Goal: Information Seeking & Learning: Check status

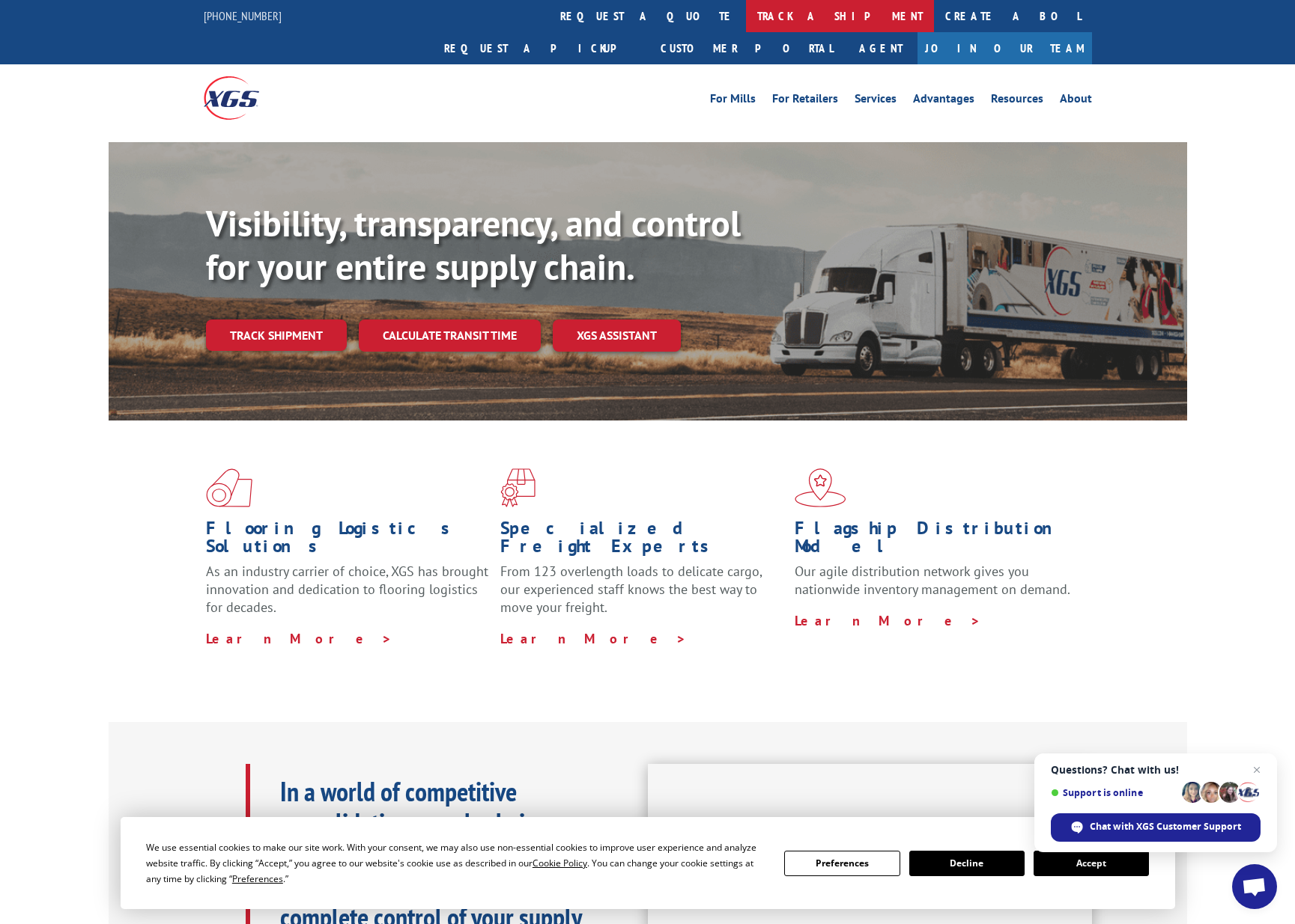
click at [746, 19] on link "track a shipment" at bounding box center [839, 16] width 188 height 32
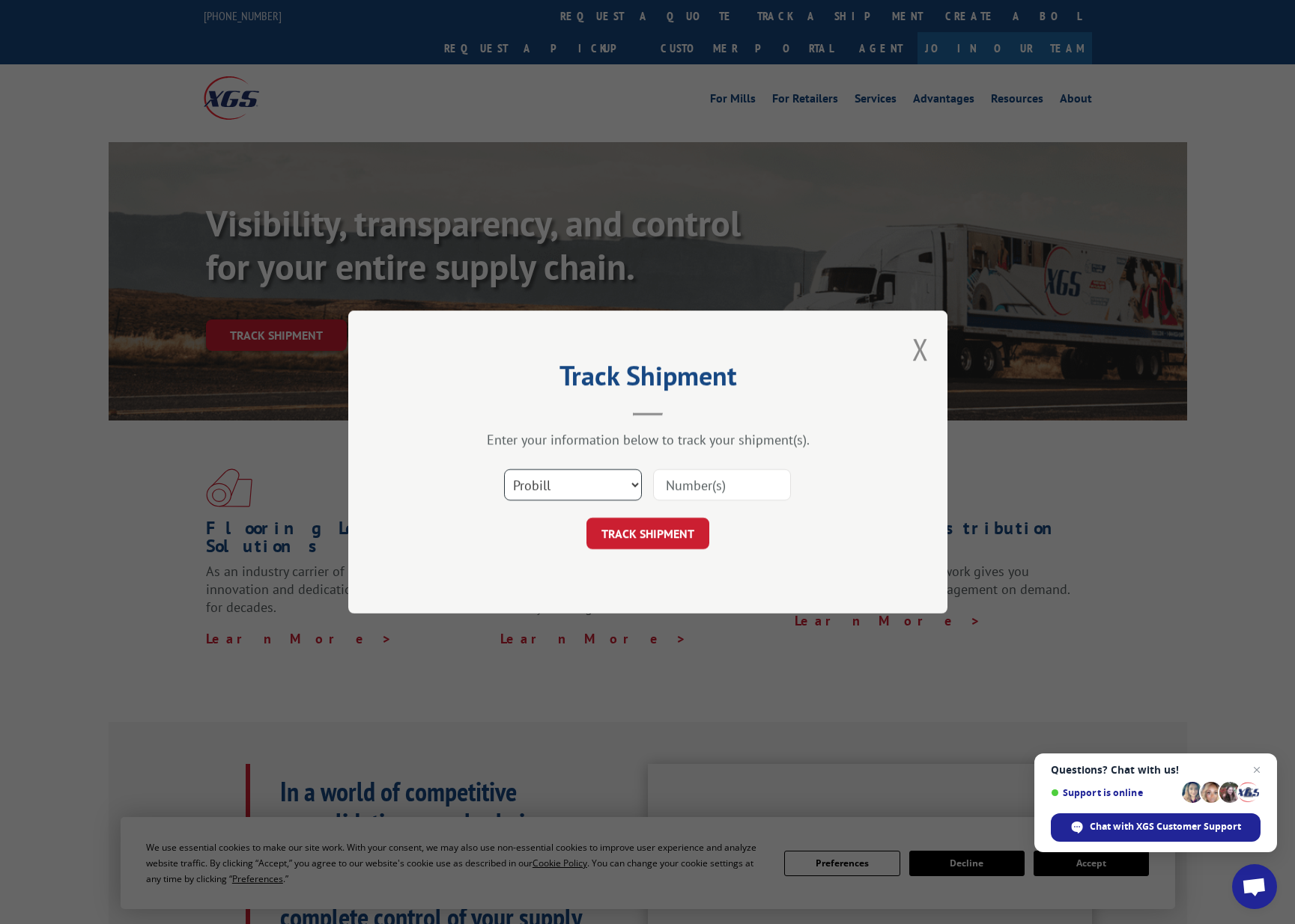
select select "bol"
click at [667, 487] on input at bounding box center [722, 485] width 138 height 31
type input "17401615"
click at [665, 536] on button "TRACK SHIPMENT" at bounding box center [648, 533] width 122 height 31
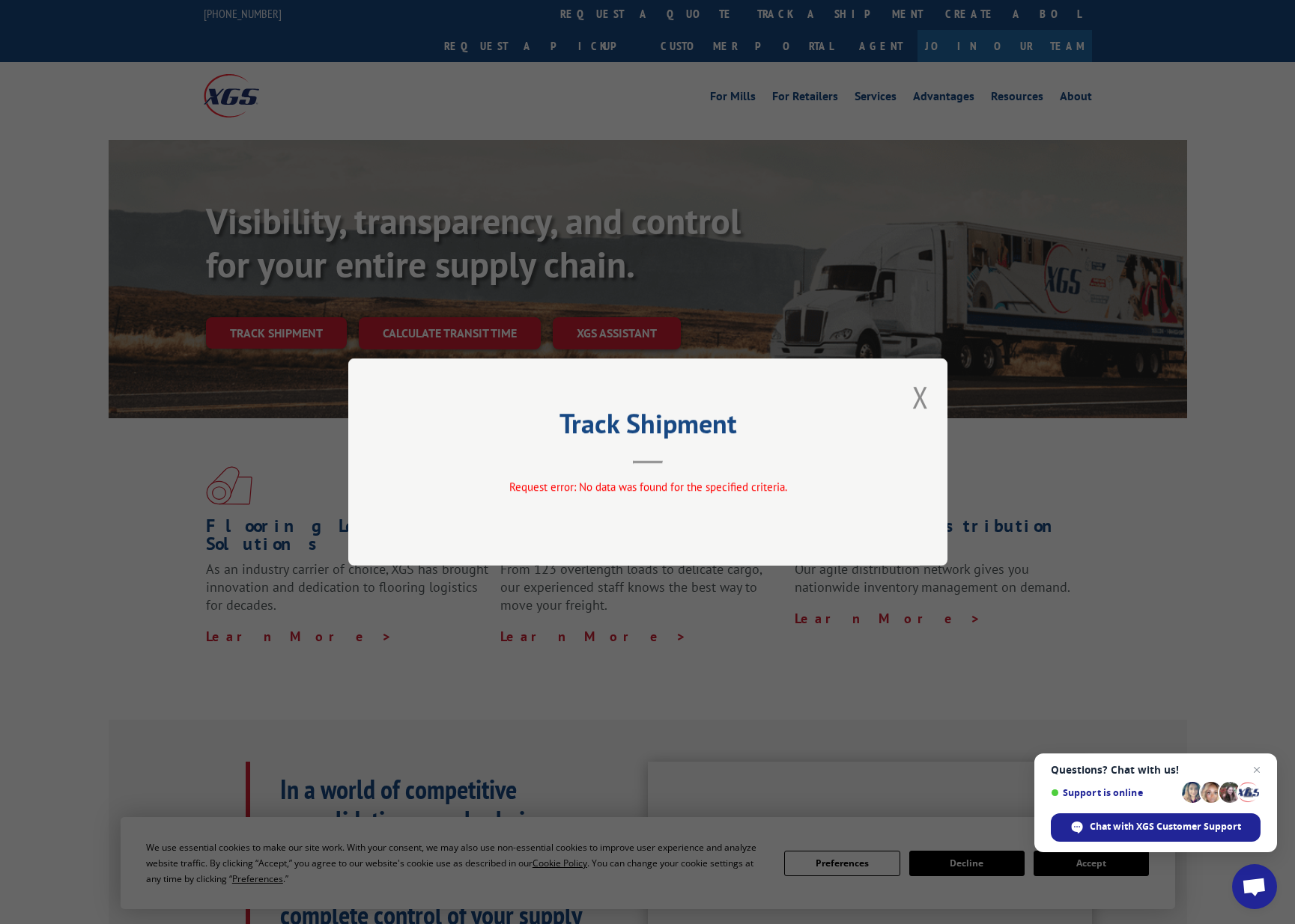
scroll to position [8, 0]
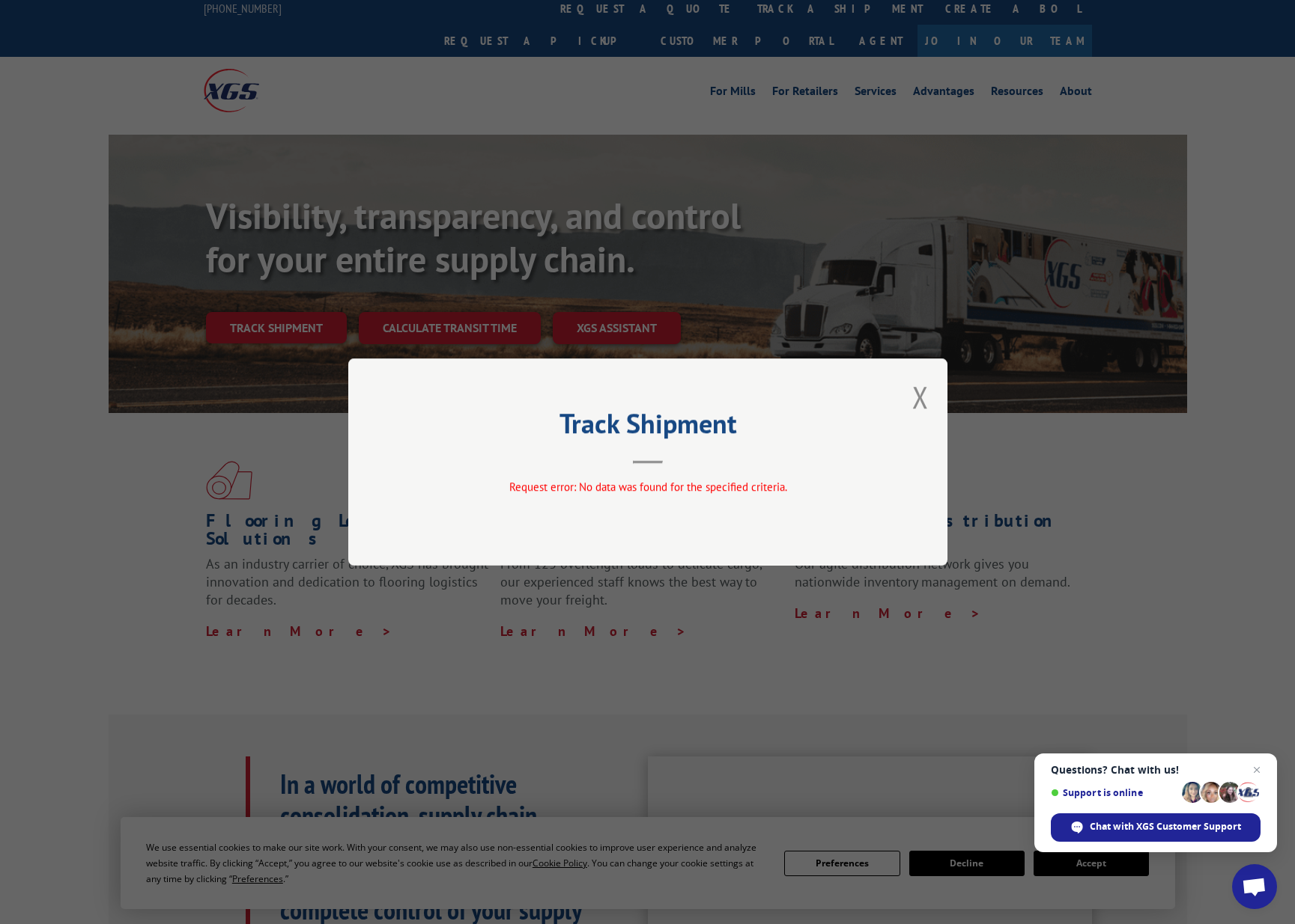
click at [924, 387] on button "Close modal" at bounding box center [920, 397] width 16 height 40
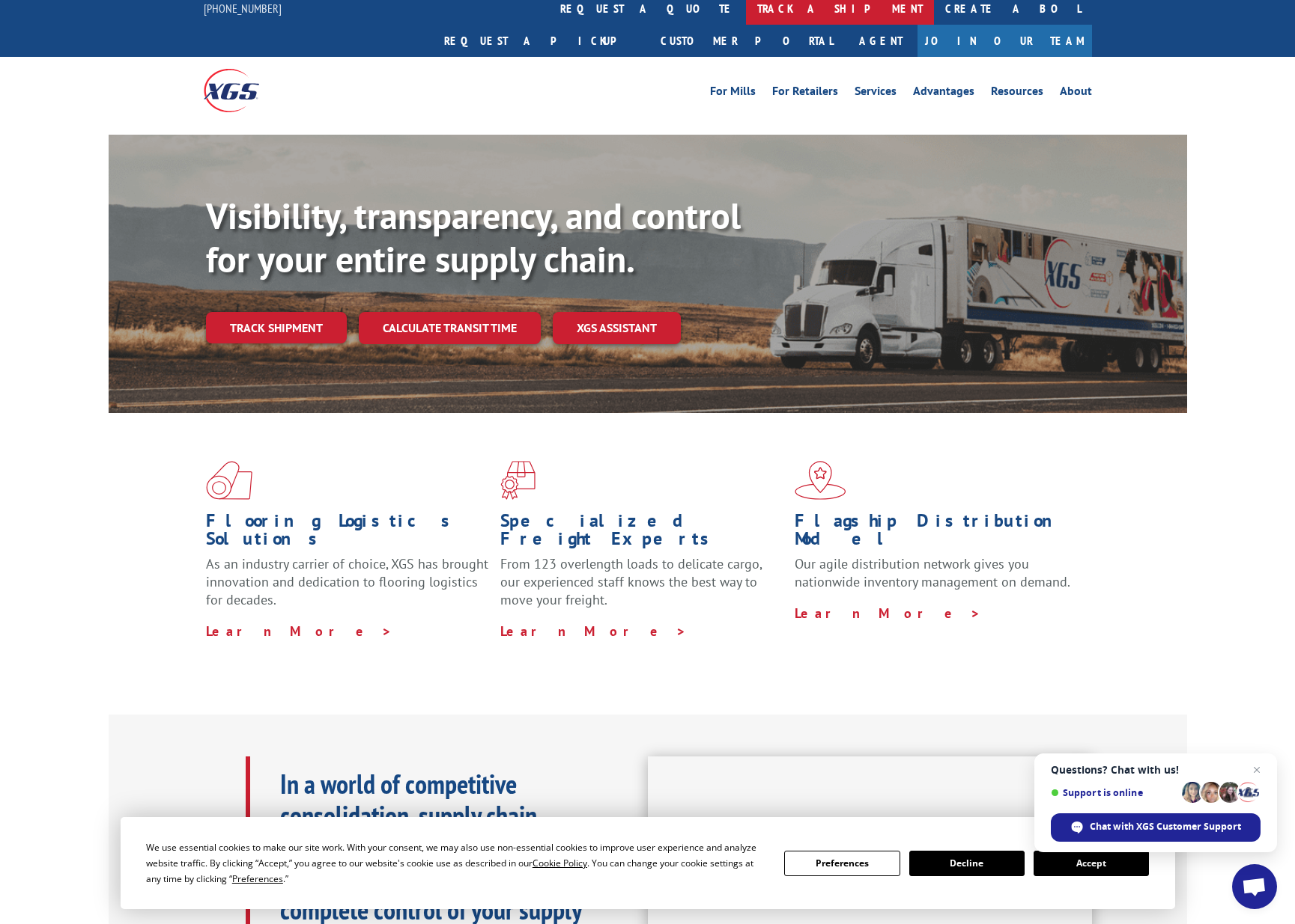
click at [746, 16] on link "track a shipment" at bounding box center [839, 8] width 188 height 32
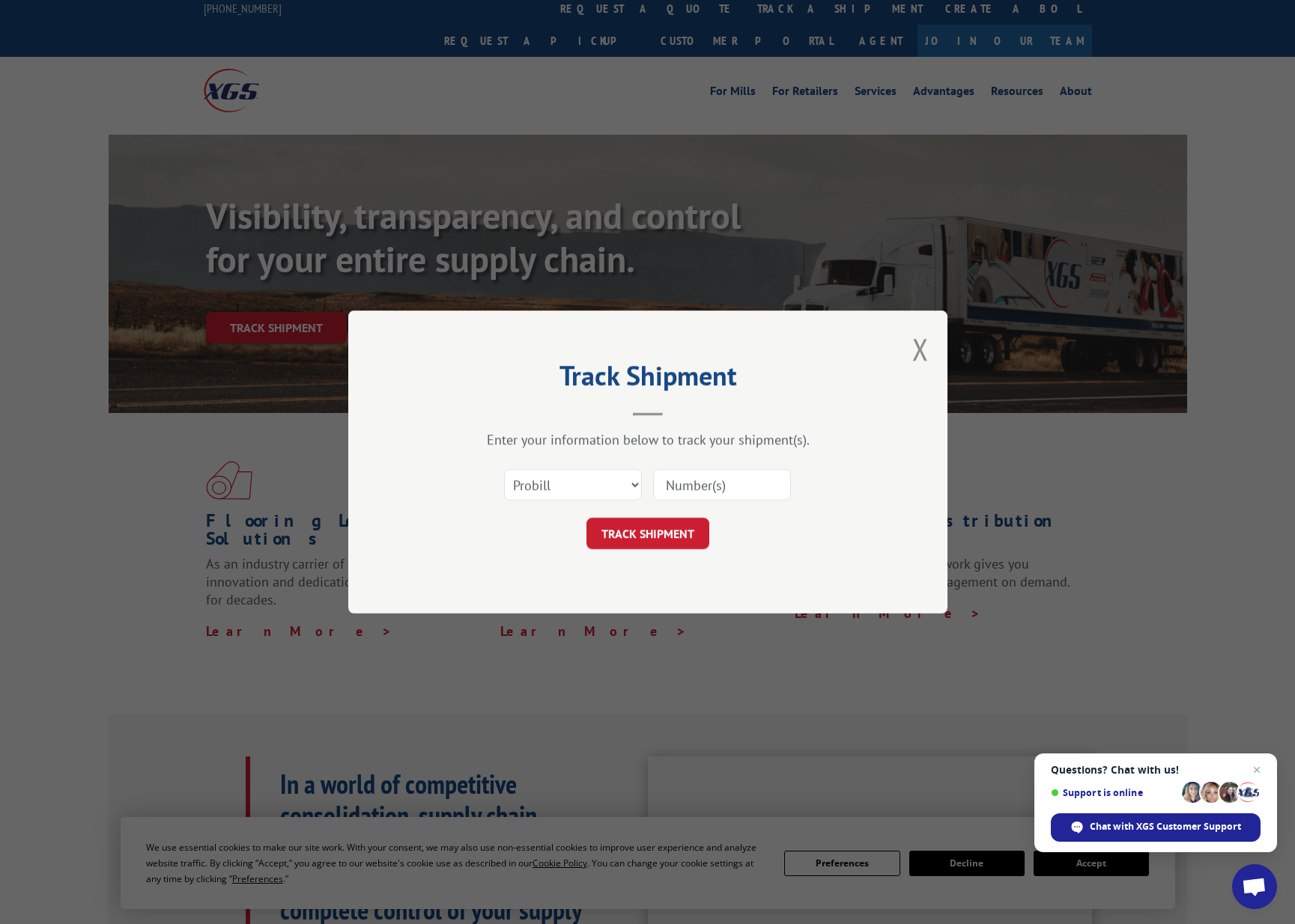
click at [711, 485] on input at bounding box center [722, 485] width 138 height 31
type input "17401615"
click at [652, 530] on button "TRACK SHIPMENT" at bounding box center [648, 533] width 122 height 31
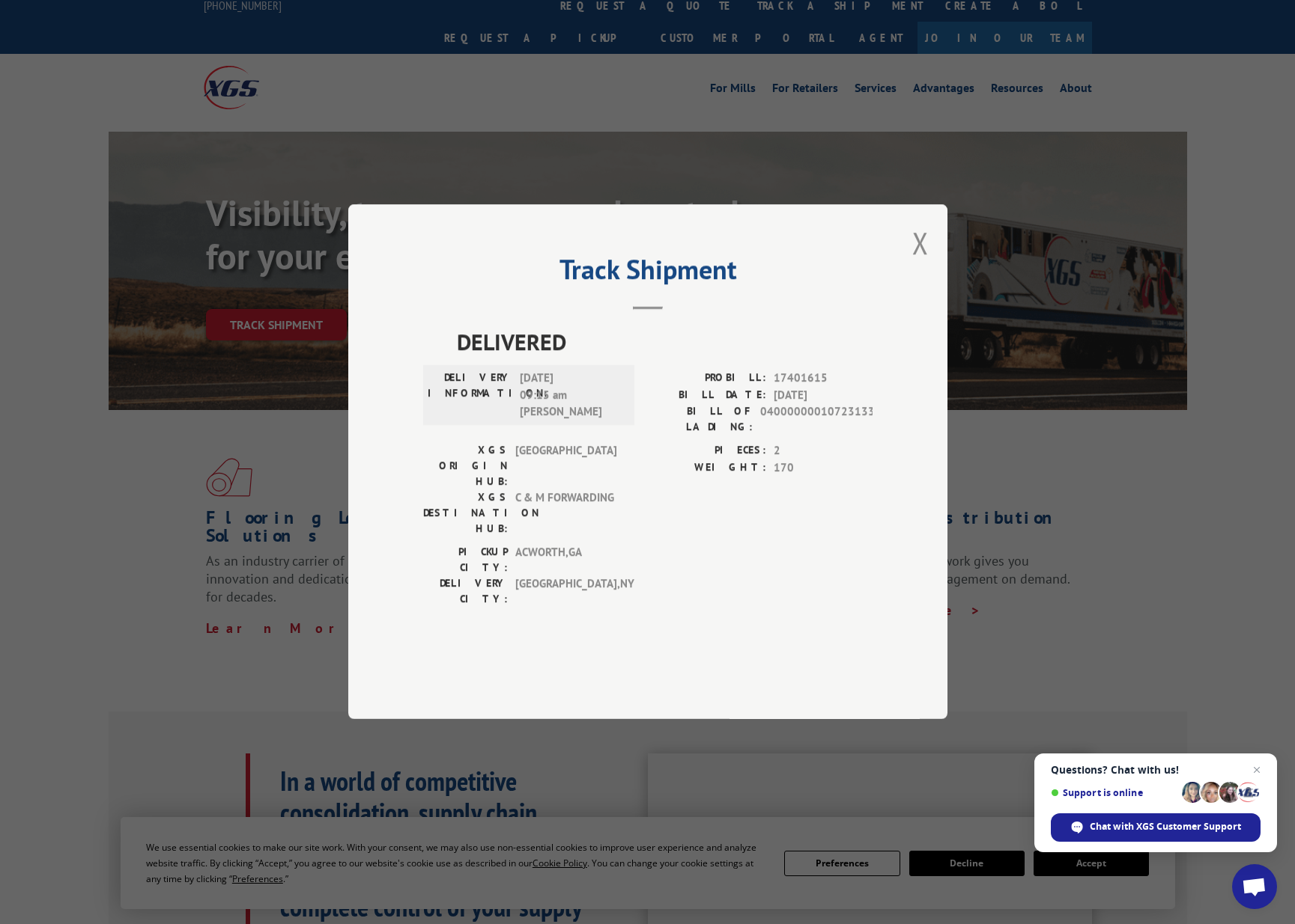
click at [915, 263] on button "Close modal" at bounding box center [920, 243] width 16 height 40
